Goal: Navigation & Orientation: Find specific page/section

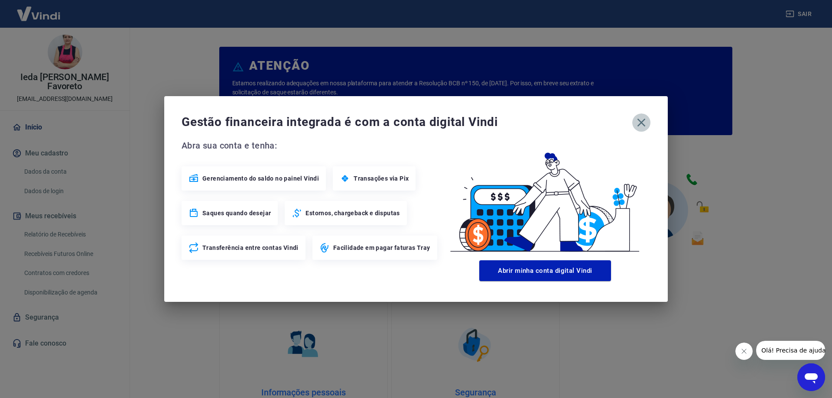
click at [640, 120] on icon "button" at bounding box center [641, 123] width 14 height 14
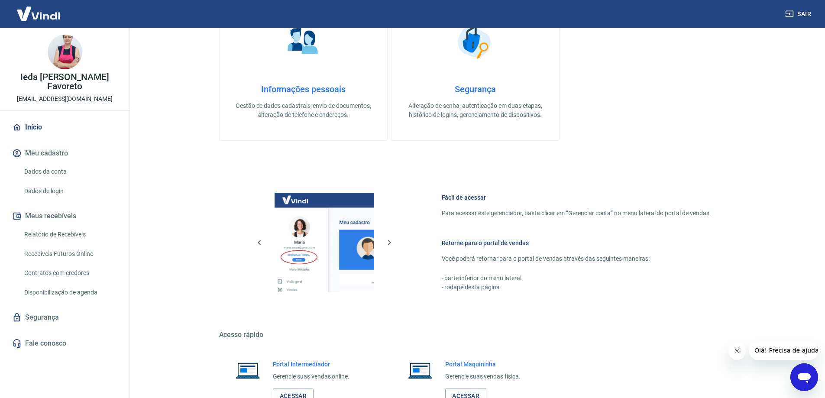
scroll to position [367, 0]
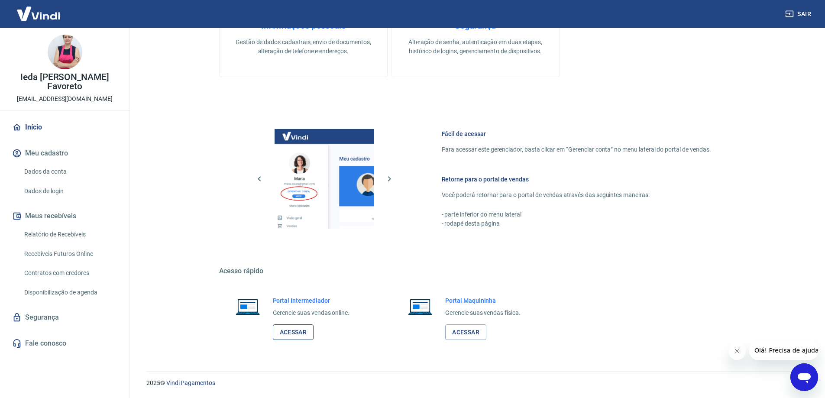
click at [292, 330] on link "Acessar" at bounding box center [293, 333] width 41 height 16
